Goal: Task Accomplishment & Management: Manage account settings

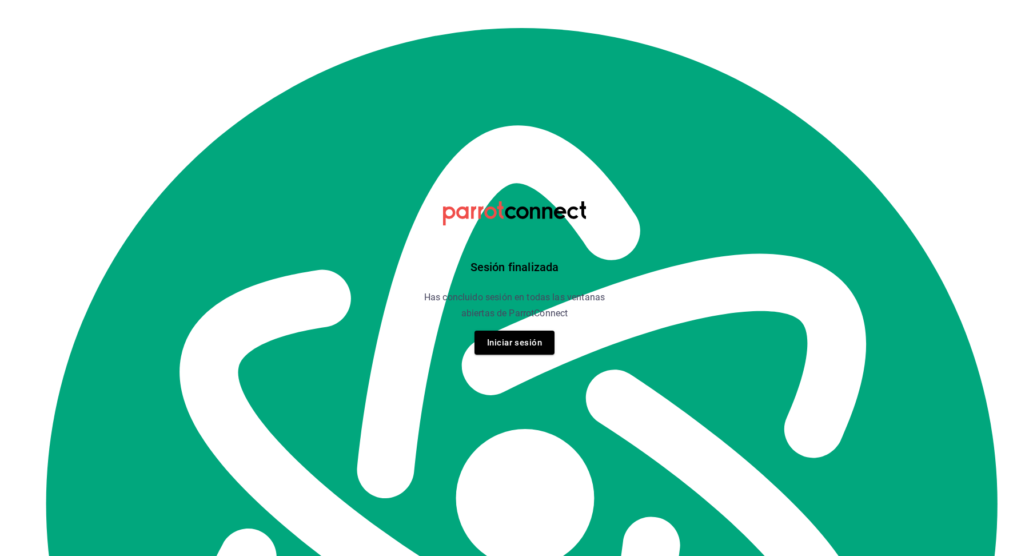
scroll to position [13265, 0]
click at [513, 342] on button "Iniciar sesión" at bounding box center [514, 342] width 80 height 24
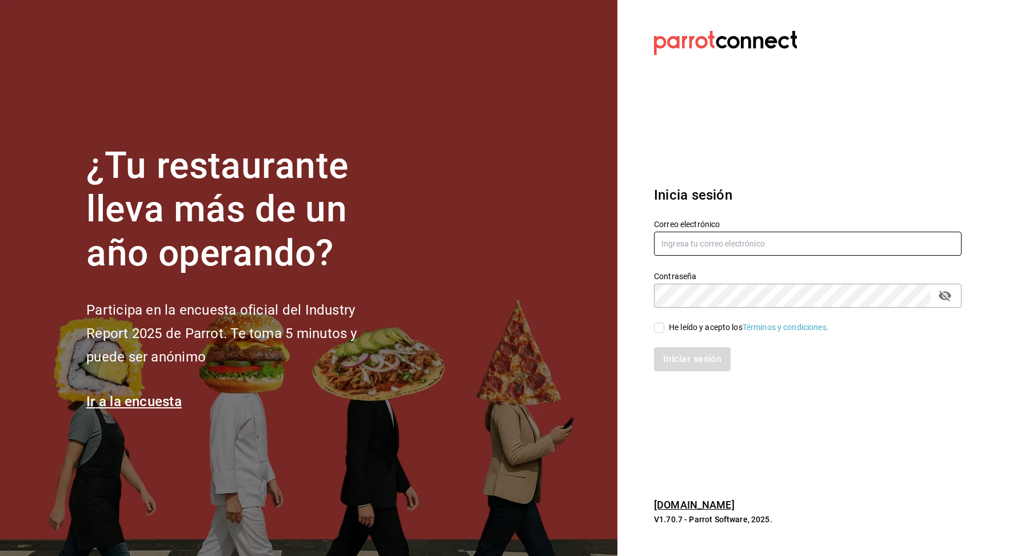
type input "[EMAIL_ADDRESS][DOMAIN_NAME]"
click at [660, 326] on input "He leído y acepto los Términos y condiciones." at bounding box center [659, 327] width 10 height 10
checkbox input "true"
click at [682, 352] on button "Iniciar sesión" at bounding box center [693, 359] width 78 height 24
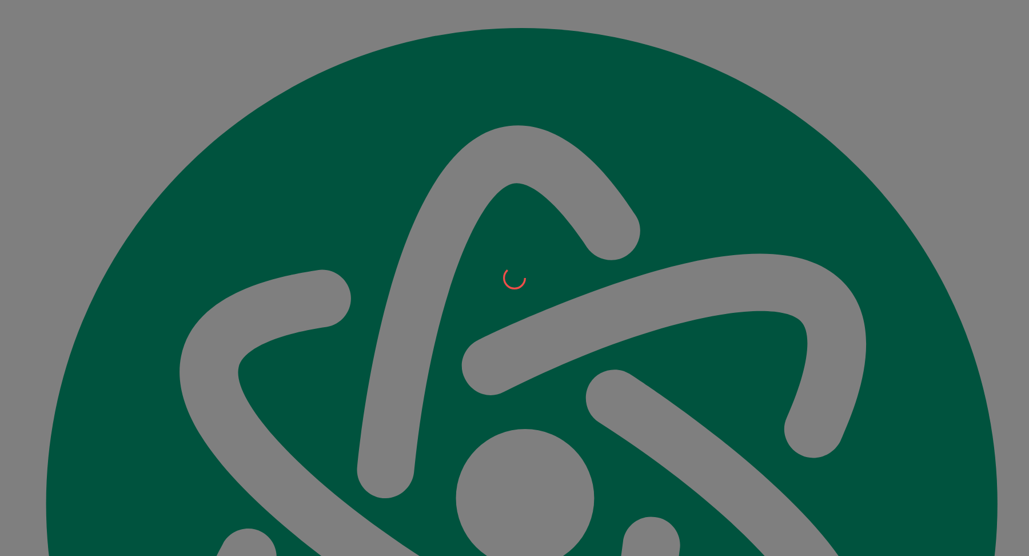
scroll to position [13078, 0]
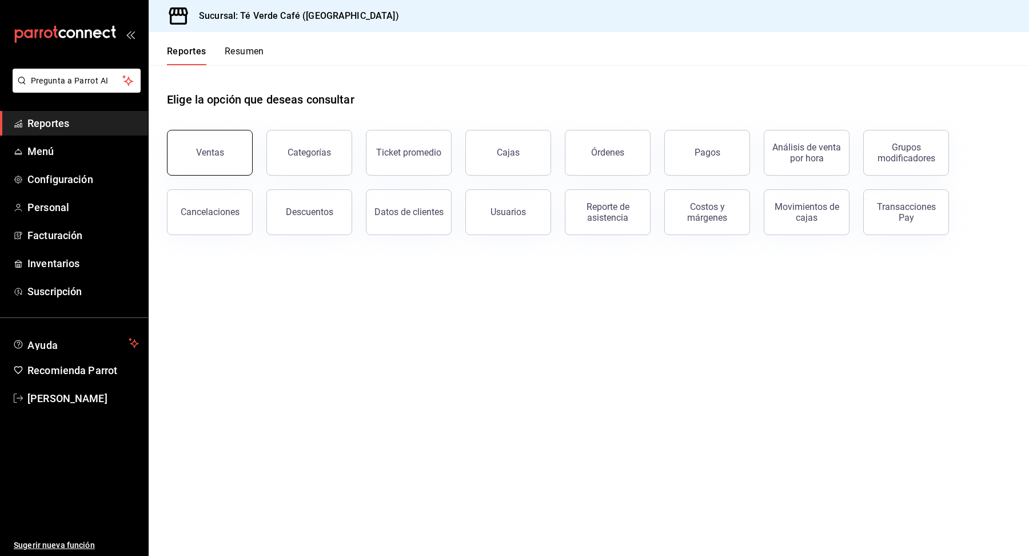
click at [230, 158] on button "Ventas" at bounding box center [210, 153] width 86 height 46
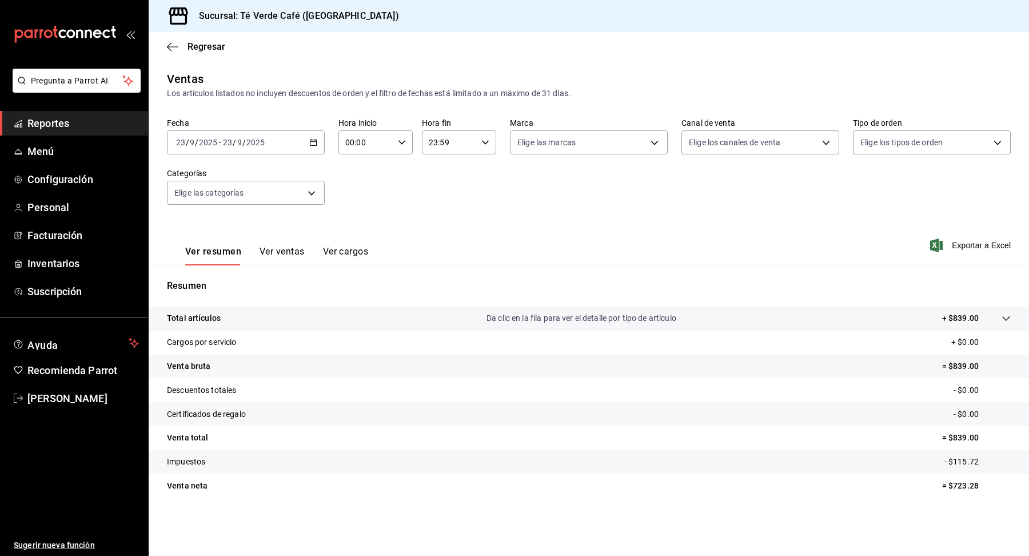
click at [313, 145] on icon "button" at bounding box center [313, 142] width 8 height 8
click at [228, 272] on li "Rango de fechas" at bounding box center [220, 280] width 107 height 26
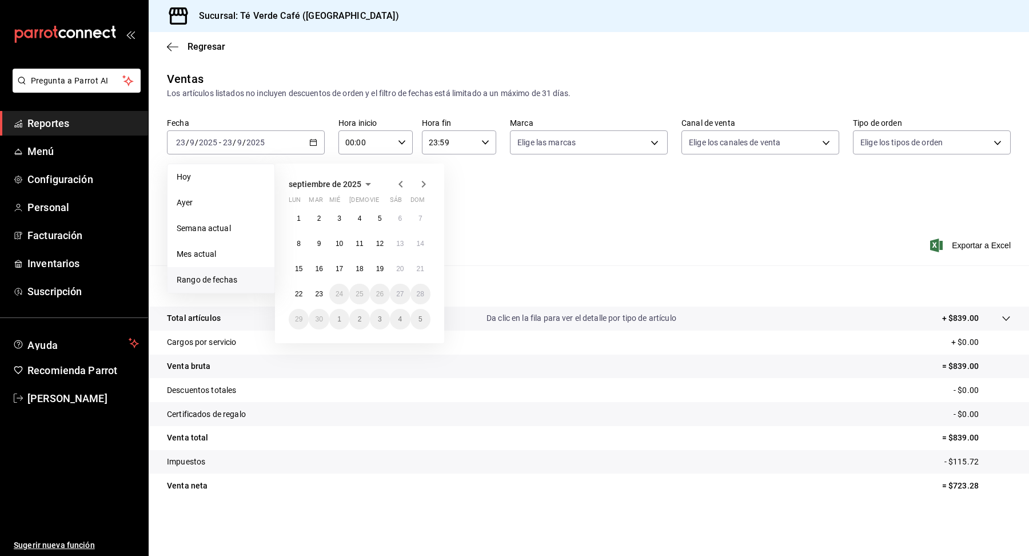
scroll to position [13088, 0]
click at [398, 182] on icon "button" at bounding box center [401, 184] width 14 height 14
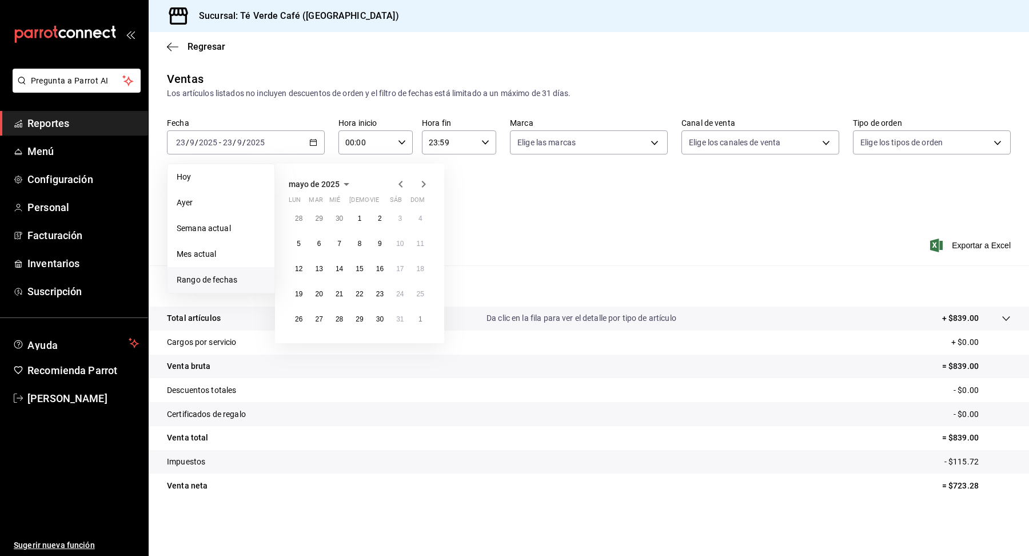
click at [398, 182] on icon "button" at bounding box center [401, 184] width 14 height 14
click at [425, 185] on icon "button" at bounding box center [424, 184] width 14 height 14
click at [421, 185] on icon "button" at bounding box center [424, 184] width 14 height 14
click at [403, 185] on icon "button" at bounding box center [401, 184] width 14 height 14
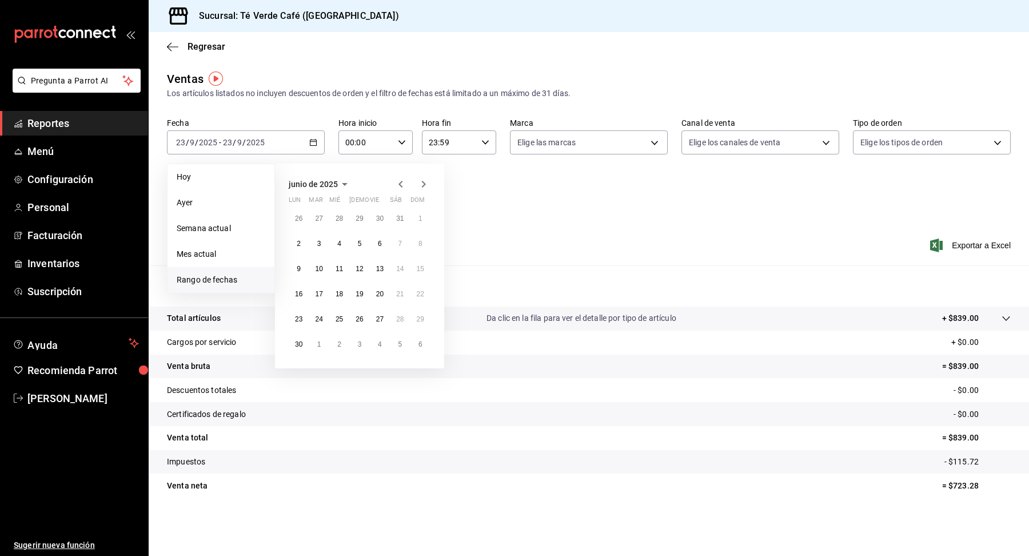
click at [403, 185] on icon "button" at bounding box center [401, 184] width 14 height 14
click at [355, 215] on button "1" at bounding box center [359, 218] width 20 height 21
click at [403, 320] on abbr "31" at bounding box center [399, 319] width 7 height 8
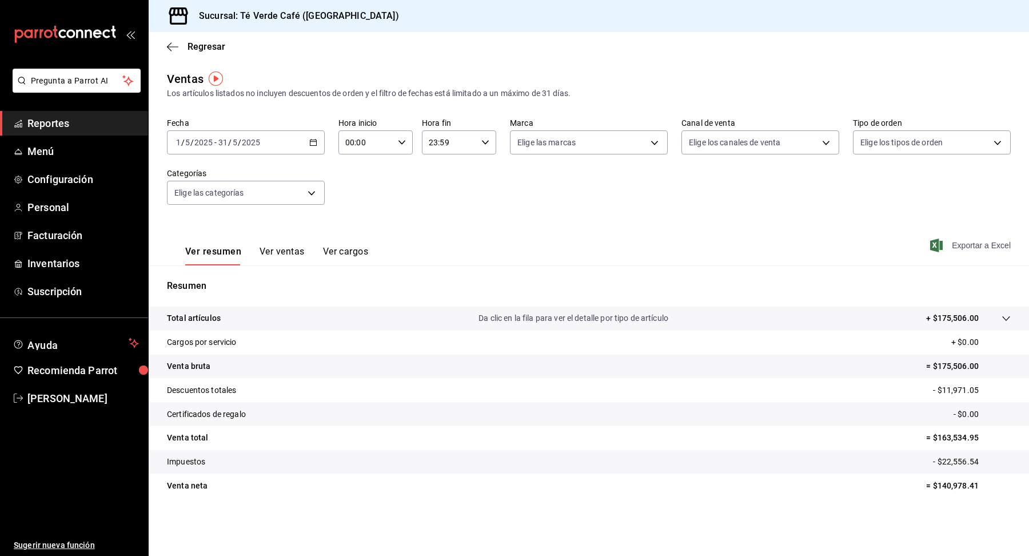
click at [990, 247] on span "Exportar a Excel" at bounding box center [971, 245] width 78 height 14
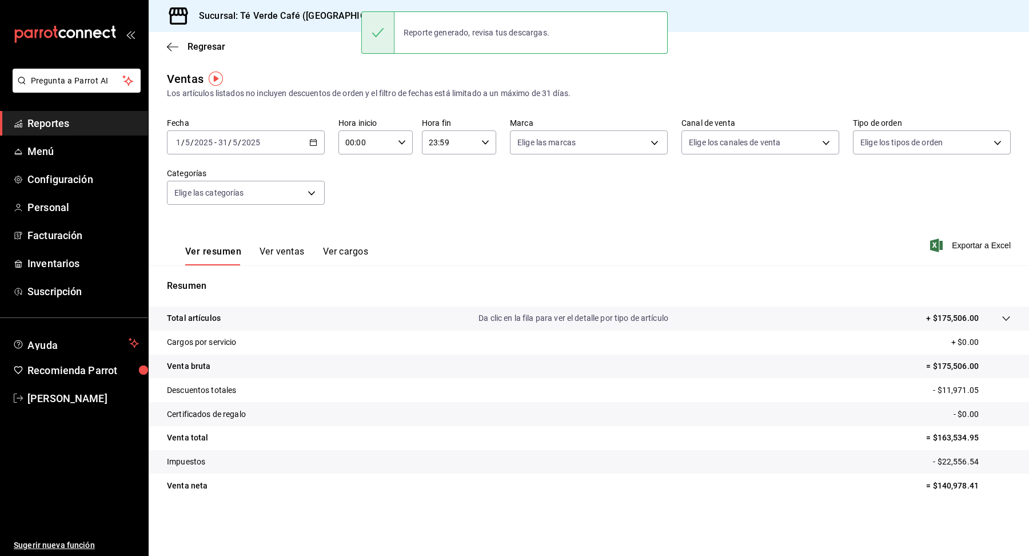
click at [315, 146] on icon "button" at bounding box center [313, 142] width 8 height 8
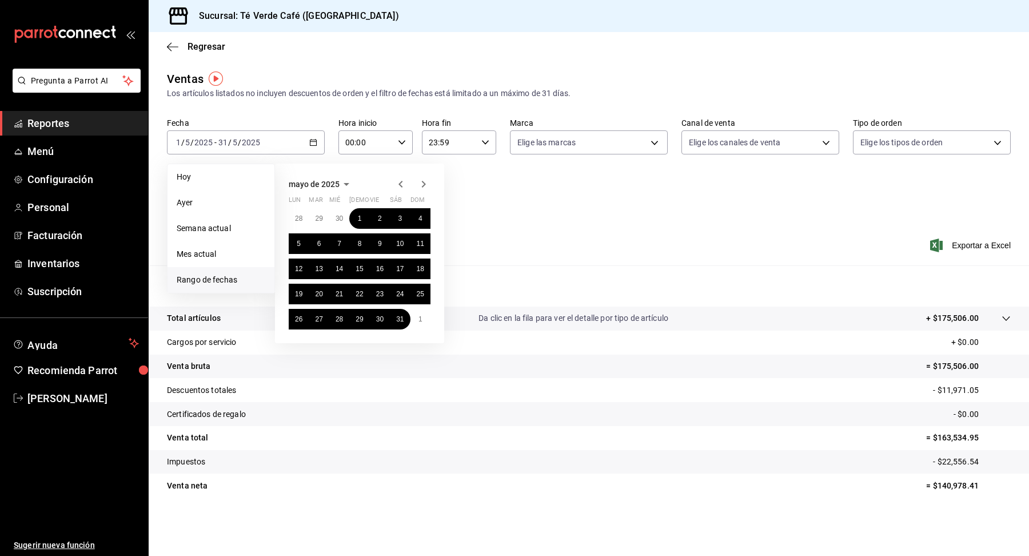
click at [425, 181] on icon "button" at bounding box center [424, 184] width 14 height 14
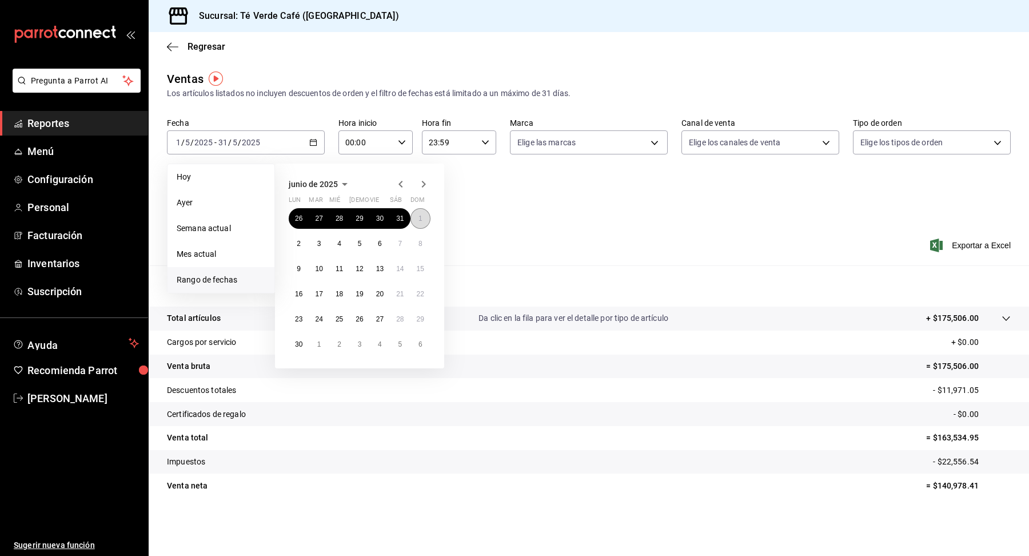
click at [415, 219] on button "1" at bounding box center [420, 218] width 20 height 21
click at [303, 343] on button "30" at bounding box center [299, 344] width 20 height 21
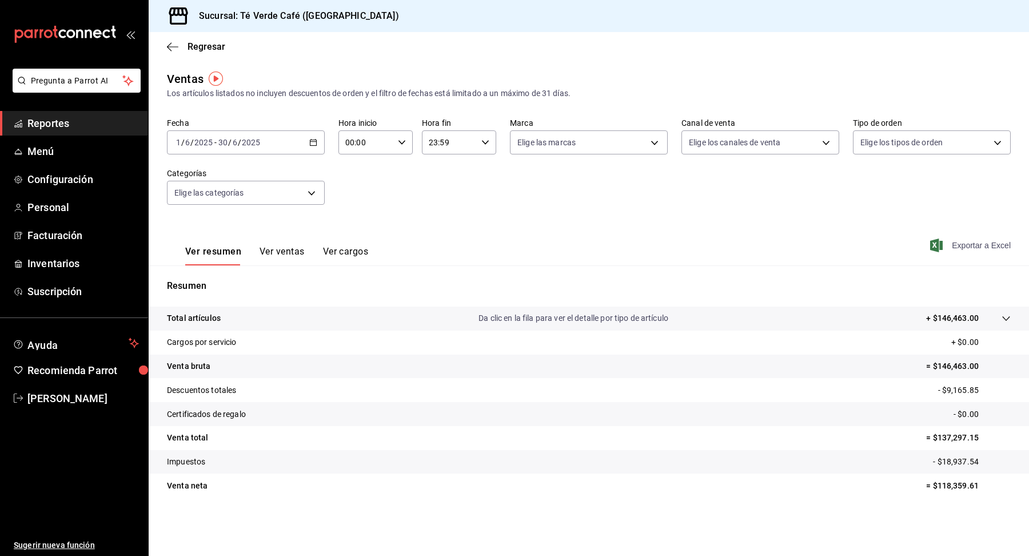
click at [989, 244] on span "Exportar a Excel" at bounding box center [971, 245] width 78 height 14
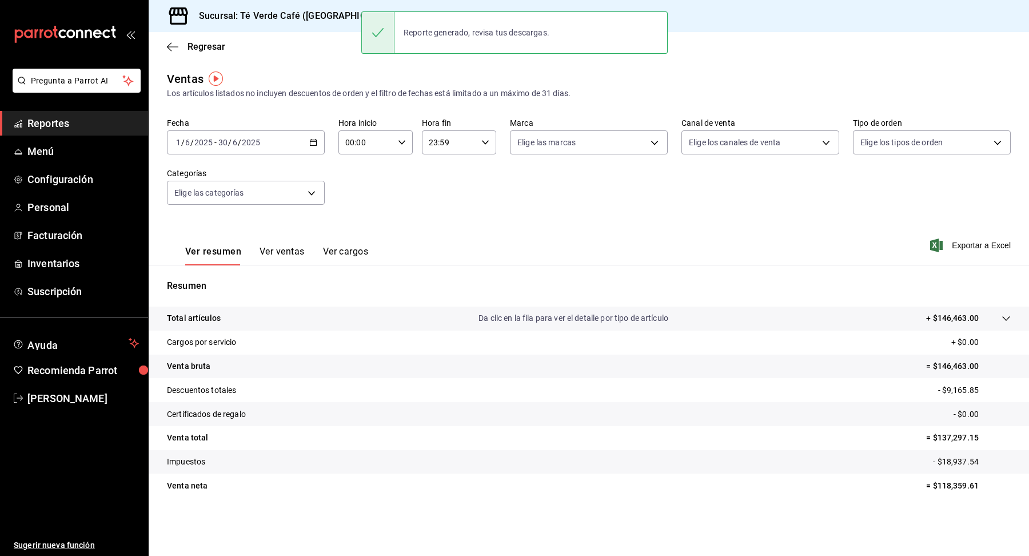
click at [311, 142] on icon "button" at bounding box center [313, 142] width 8 height 8
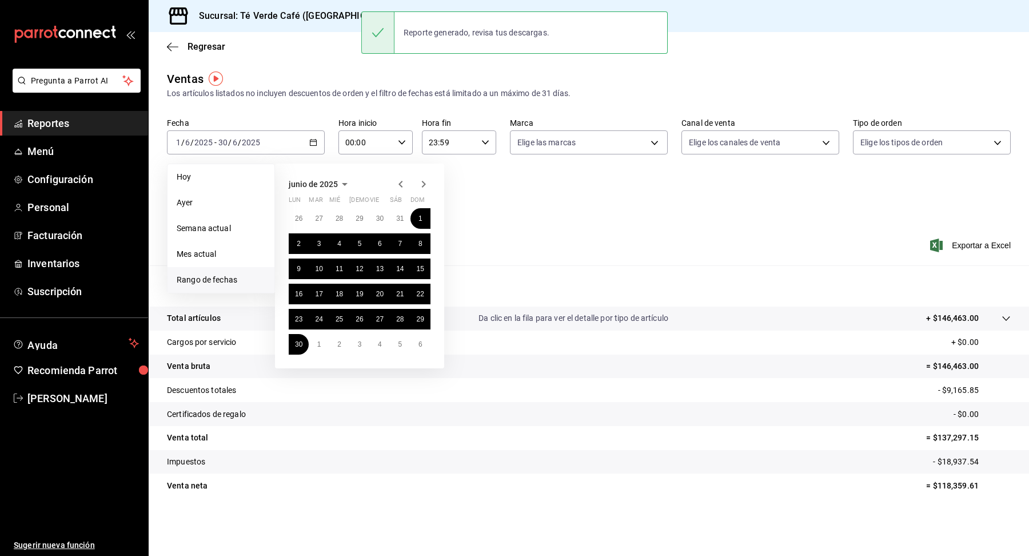
click at [423, 185] on icon "button" at bounding box center [424, 184] width 14 height 14
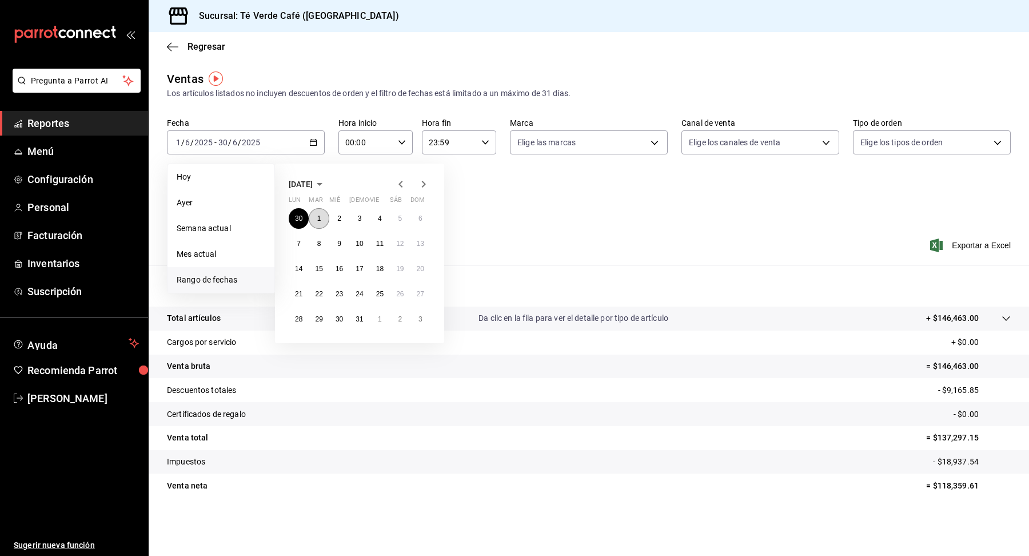
click at [316, 217] on button "1" at bounding box center [319, 218] width 20 height 21
click at [359, 312] on button "31" at bounding box center [359, 319] width 20 height 21
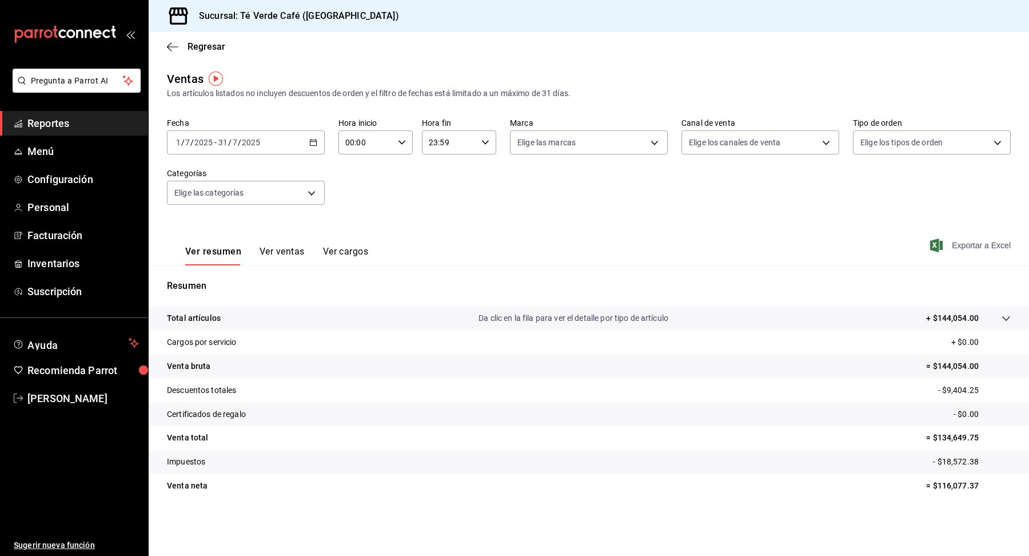
click at [973, 245] on span "Exportar a Excel" at bounding box center [971, 245] width 78 height 14
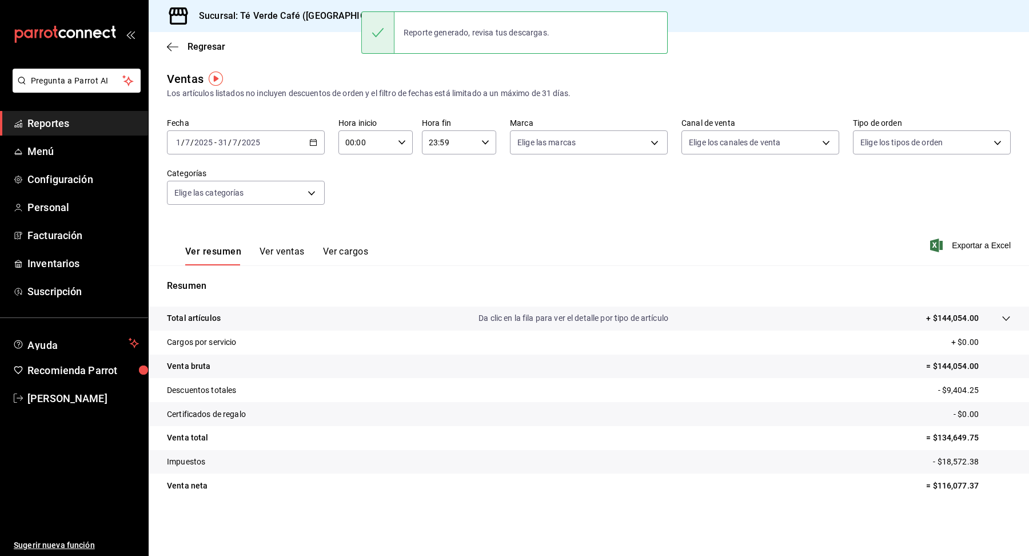
click at [309, 143] on div "2025-07-01 1 / 7 / 2025 - 2025-07-31 31 / 7 / 2025" at bounding box center [246, 142] width 158 height 24
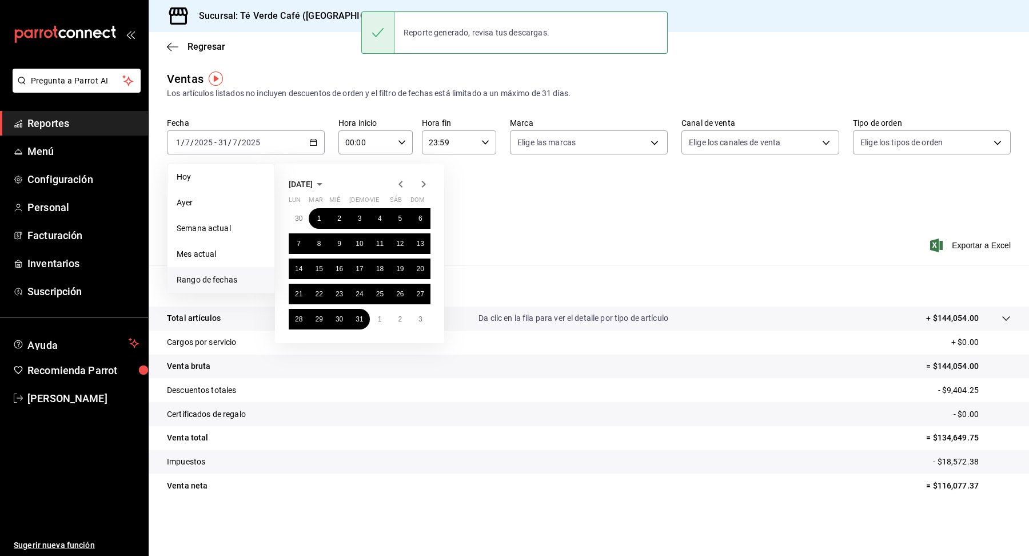
click at [421, 185] on icon "button" at bounding box center [424, 184] width 14 height 14
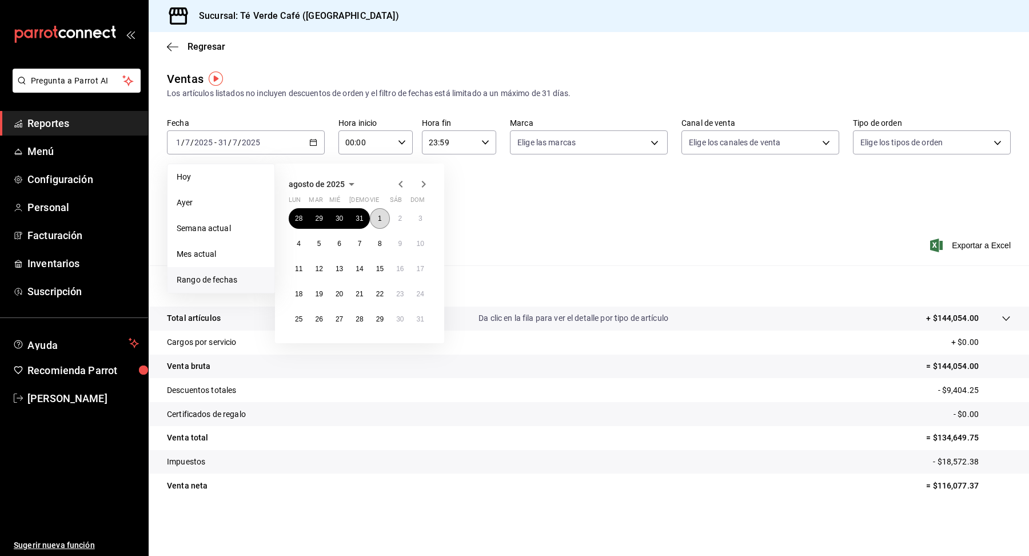
click at [382, 221] on button "1" at bounding box center [380, 218] width 20 height 21
click at [424, 322] on button "31" at bounding box center [420, 319] width 20 height 21
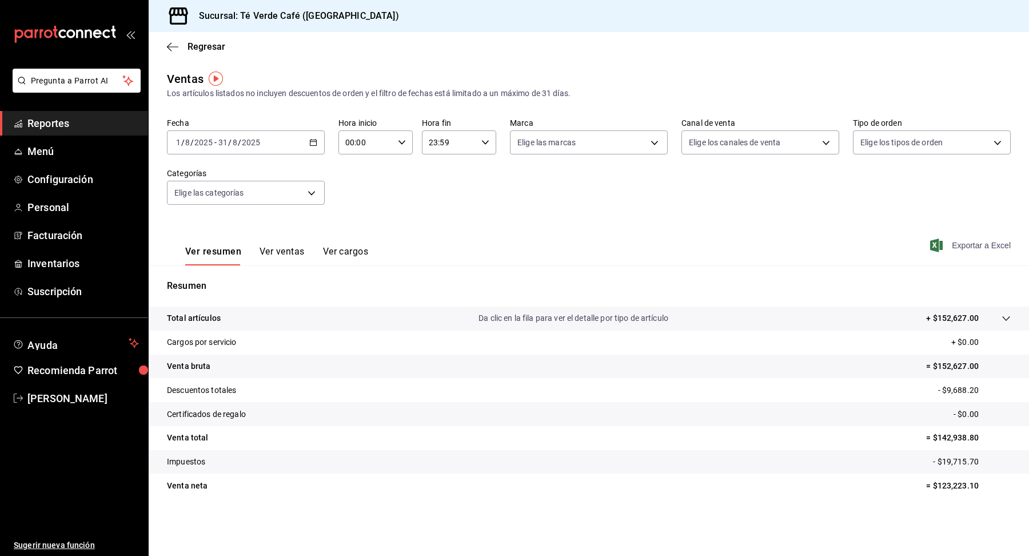
click at [973, 247] on span "Exportar a Excel" at bounding box center [971, 245] width 78 height 14
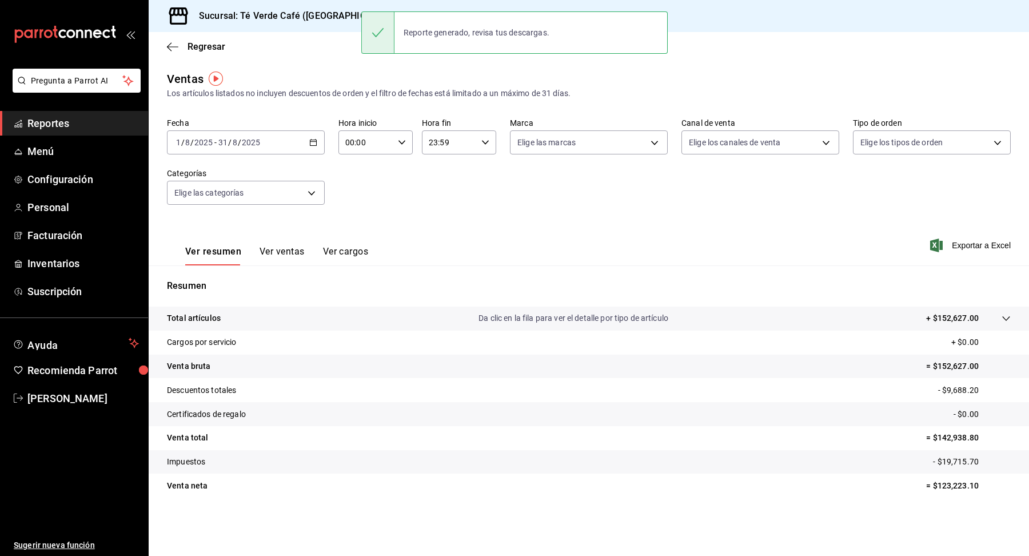
click at [315, 146] on icon "button" at bounding box center [313, 142] width 8 height 8
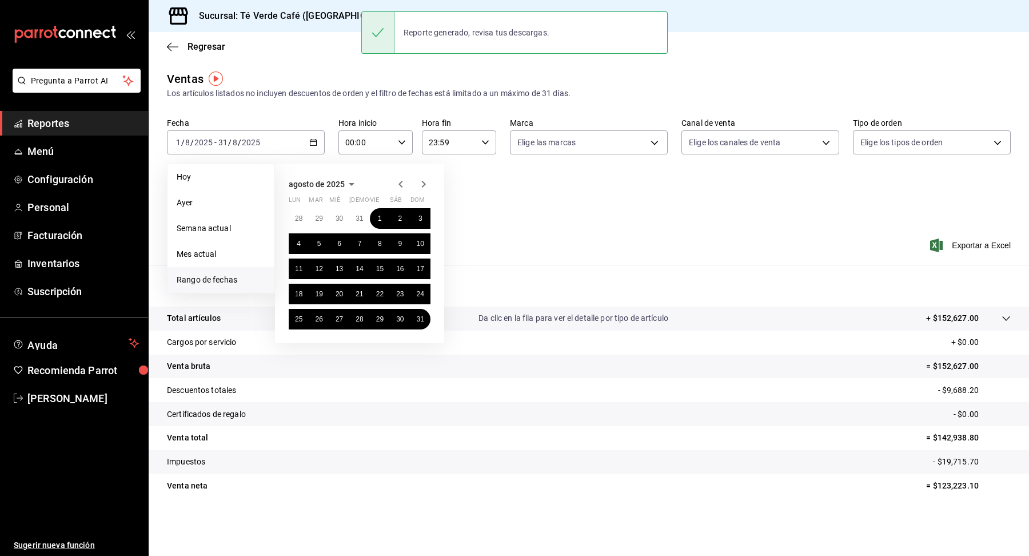
click at [423, 182] on icon "button" at bounding box center [424, 184] width 4 height 7
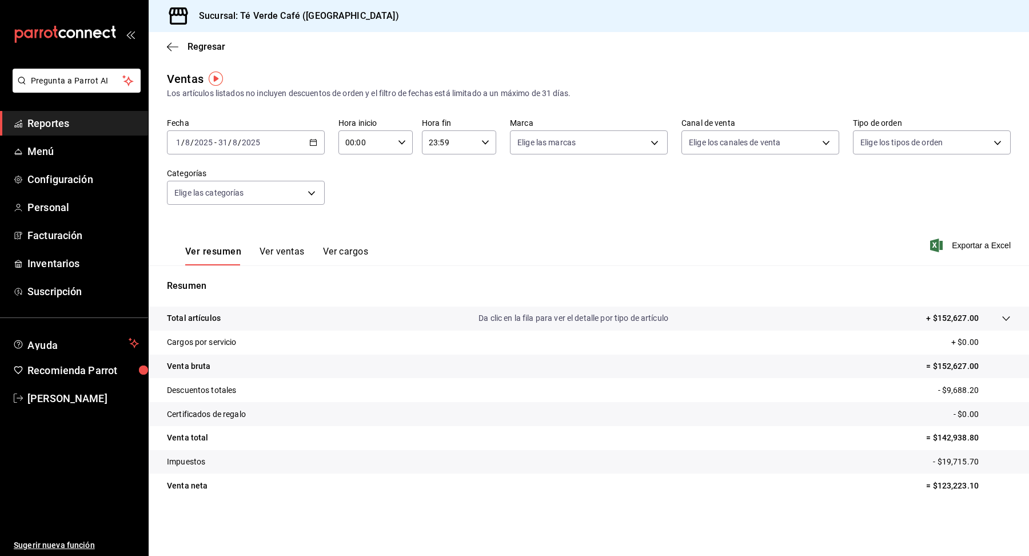
click at [549, 242] on div "Ver resumen Ver ventas Ver cargos Exportar a Excel" at bounding box center [589, 241] width 880 height 47
click at [49, 266] on span "Inventarios" at bounding box center [82, 262] width 111 height 15
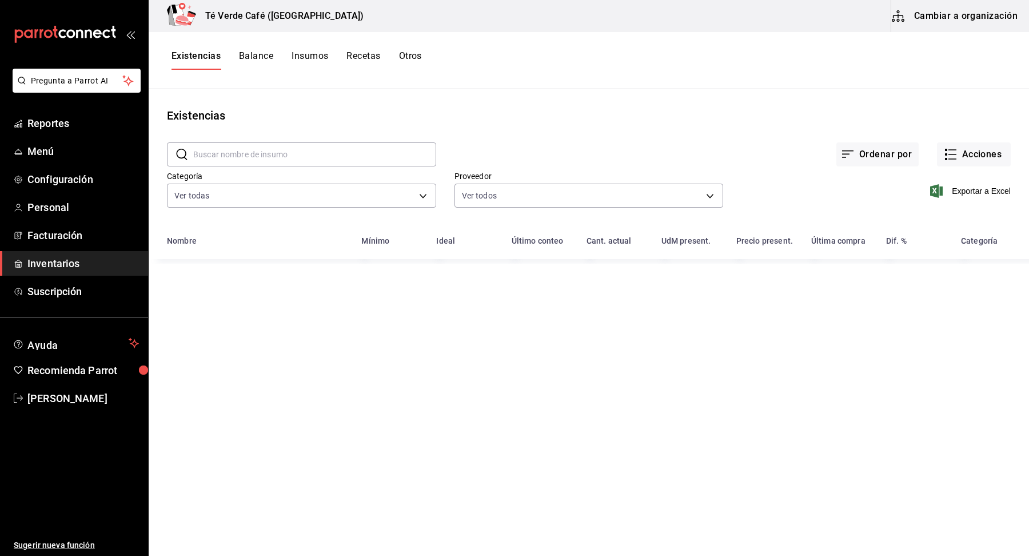
click at [248, 152] on input "text" at bounding box center [314, 154] width 243 height 23
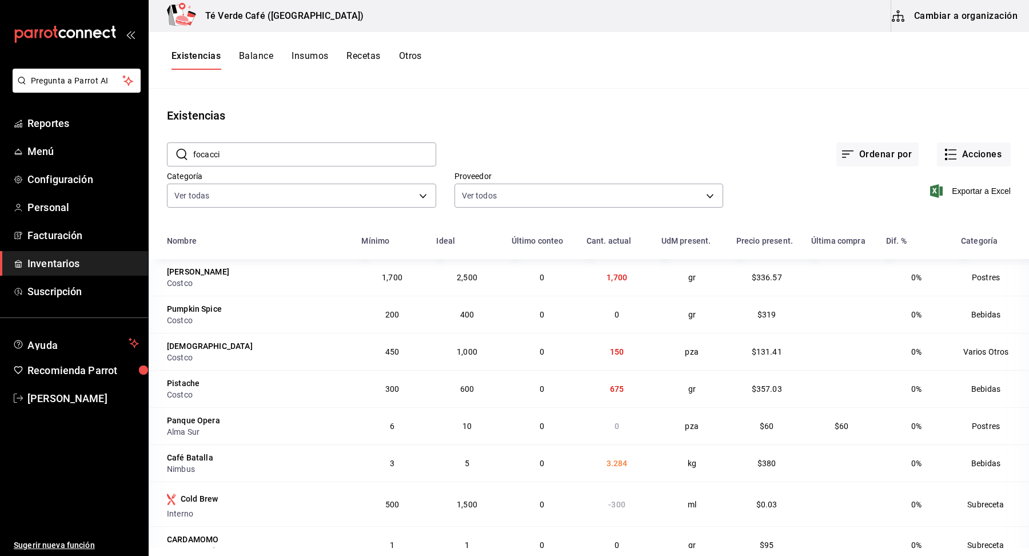
type input "focaccia"
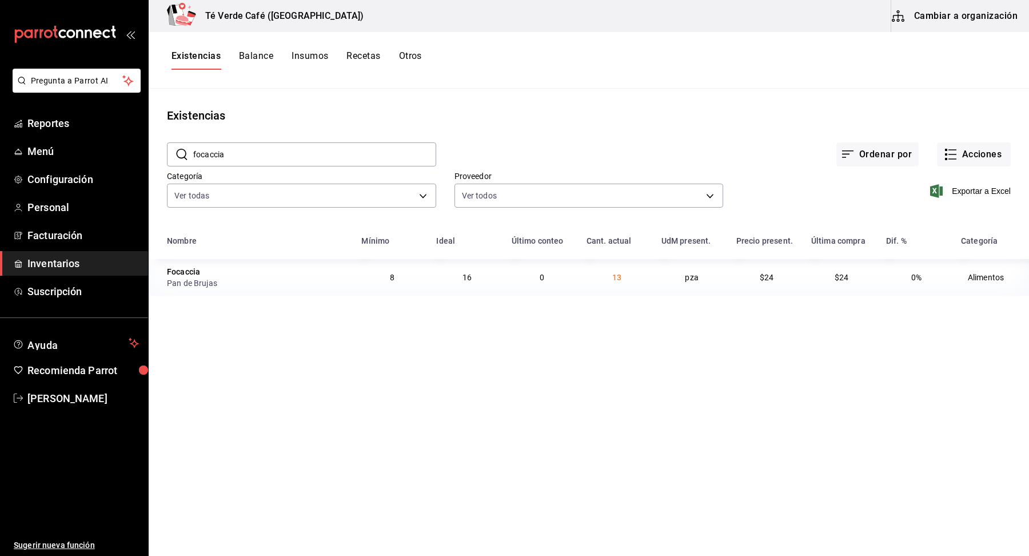
click at [270, 147] on input "focaccia" at bounding box center [314, 154] width 243 height 23
type textarea "focaccia"
click at [270, 147] on input "focaccia" at bounding box center [314, 154] width 243 height 23
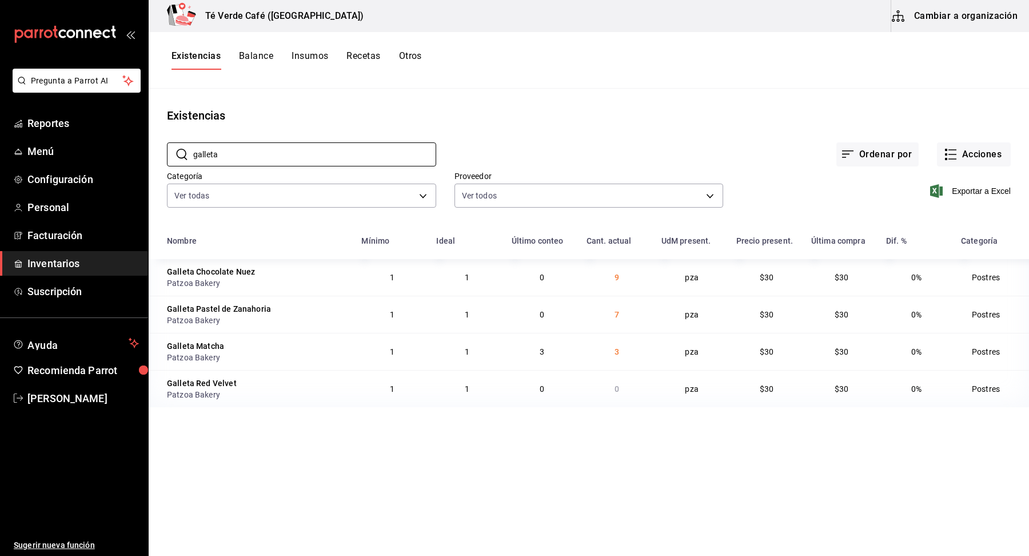
type input "galleta"
click at [620, 101] on main "Existencias ​ galleta ​ Ordenar por Acciones Categoría Ver todas 2d8f20b0-3352-…" at bounding box center [589, 318] width 880 height 459
click at [327, 150] on input "galleta" at bounding box center [314, 154] width 243 height 23
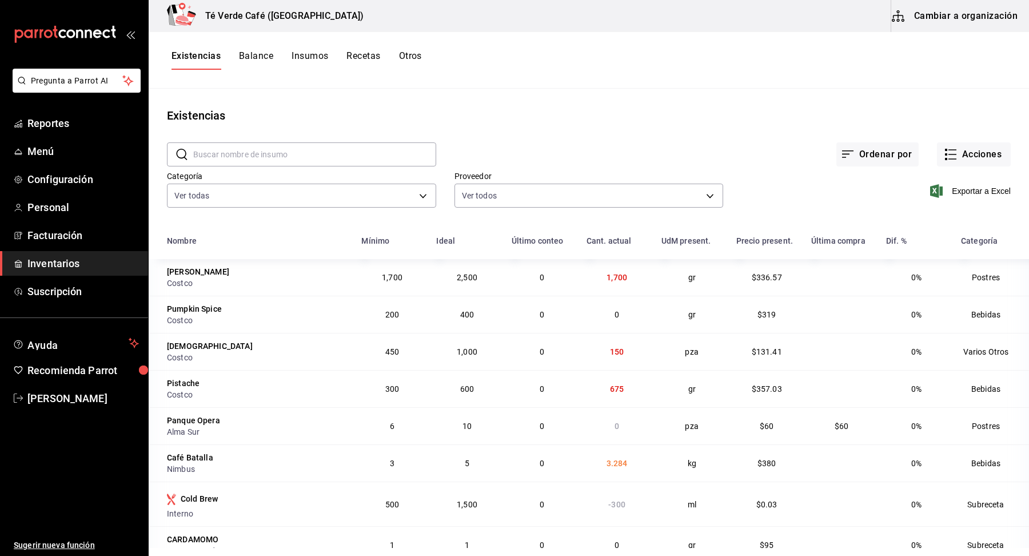
click at [386, 159] on input "text" at bounding box center [314, 154] width 243 height 23
click at [425, 122] on div "Existencias" at bounding box center [589, 115] width 880 height 17
